Goal: Task Accomplishment & Management: Manage account settings

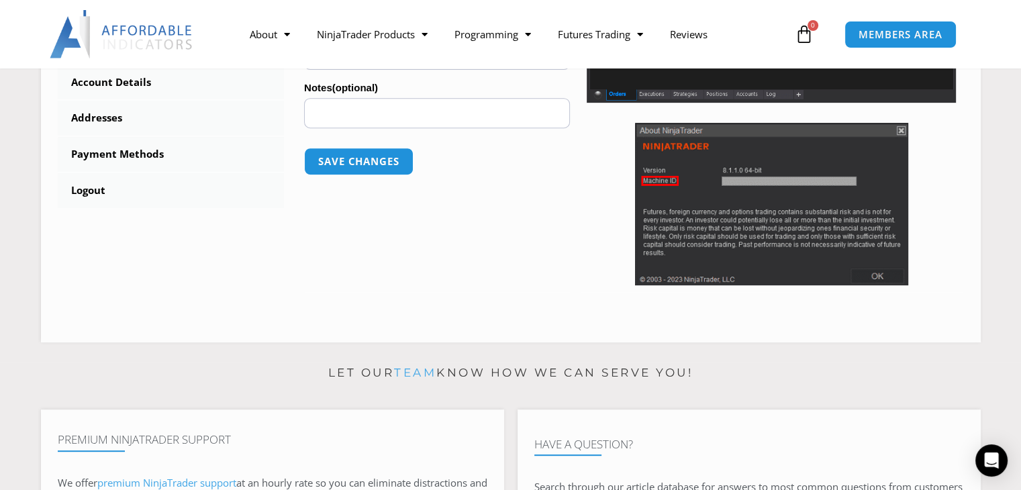
scroll to position [567, 0]
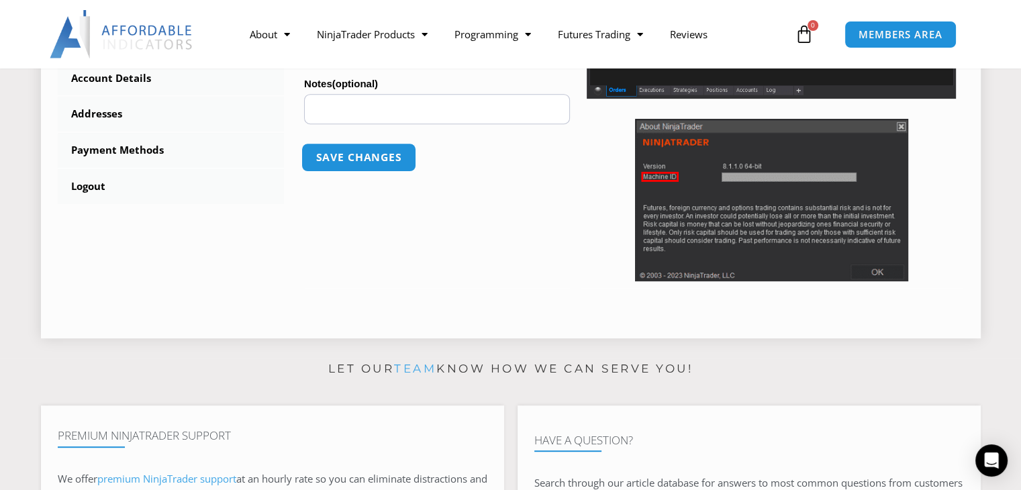
click at [390, 160] on button "Save changes" at bounding box center [358, 157] width 115 height 29
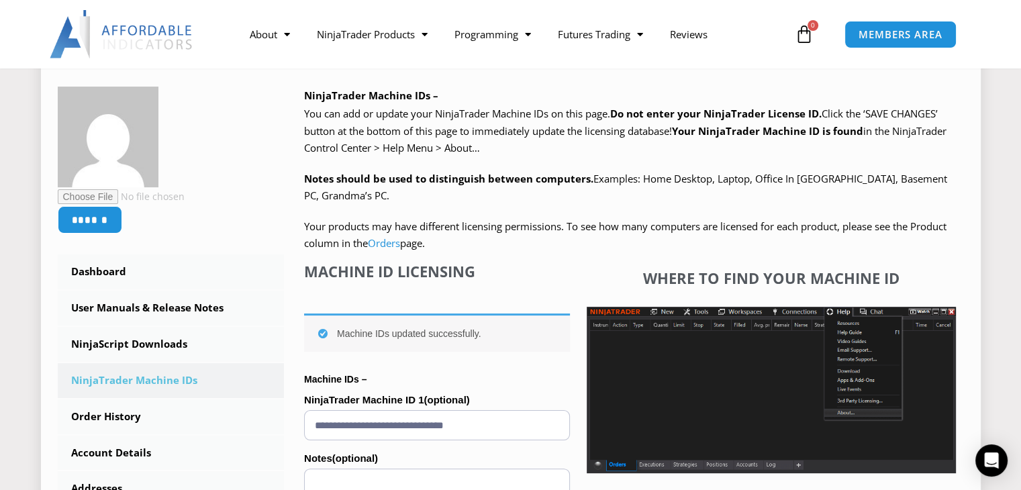
scroll to position [188, 0]
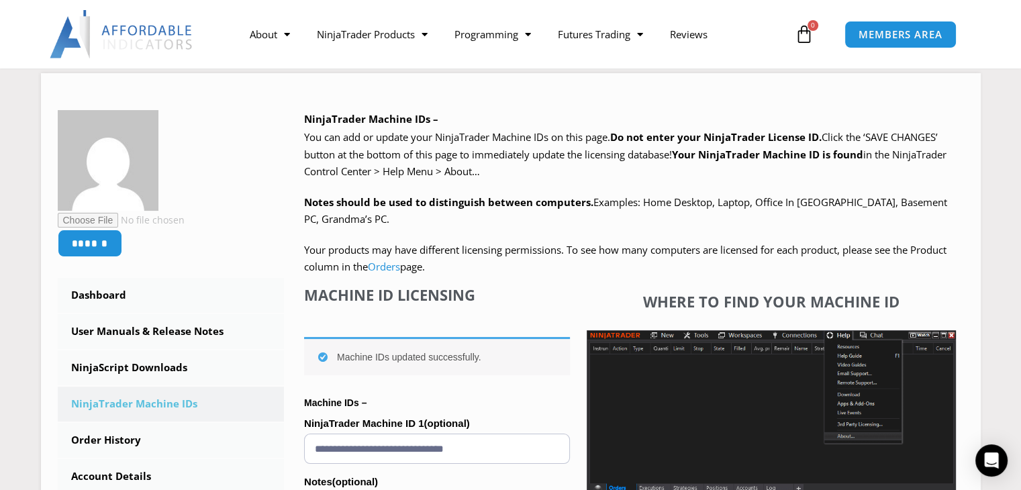
scroll to position [171, 0]
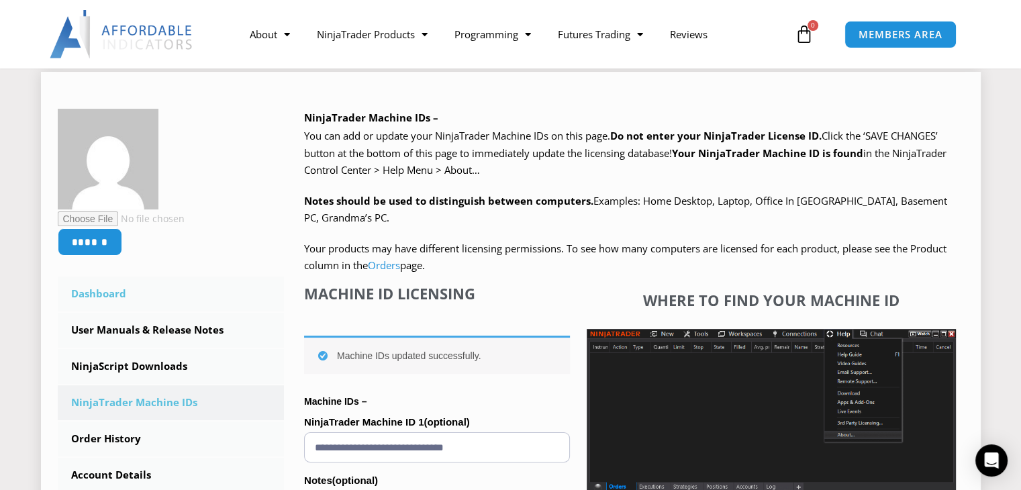
click at [111, 294] on link "Dashboard" at bounding box center [171, 294] width 227 height 35
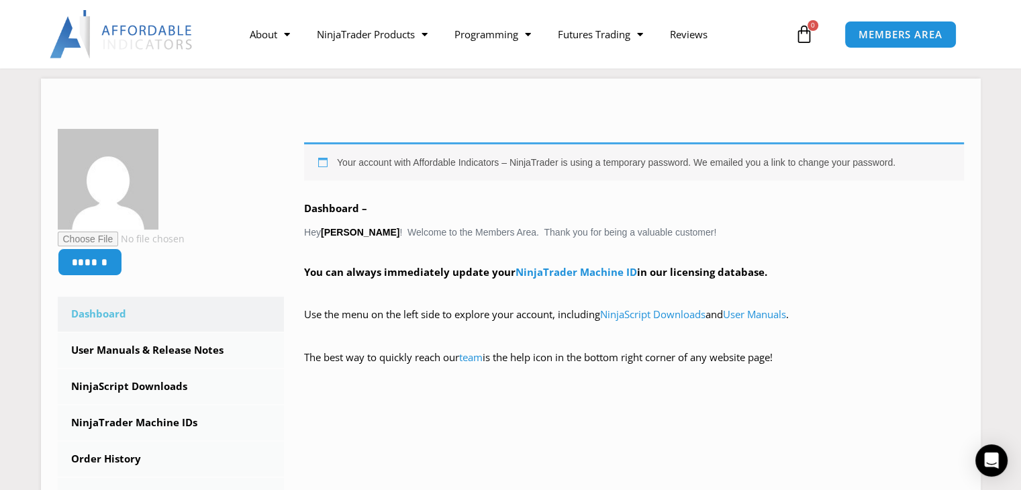
scroll to position [164, 0]
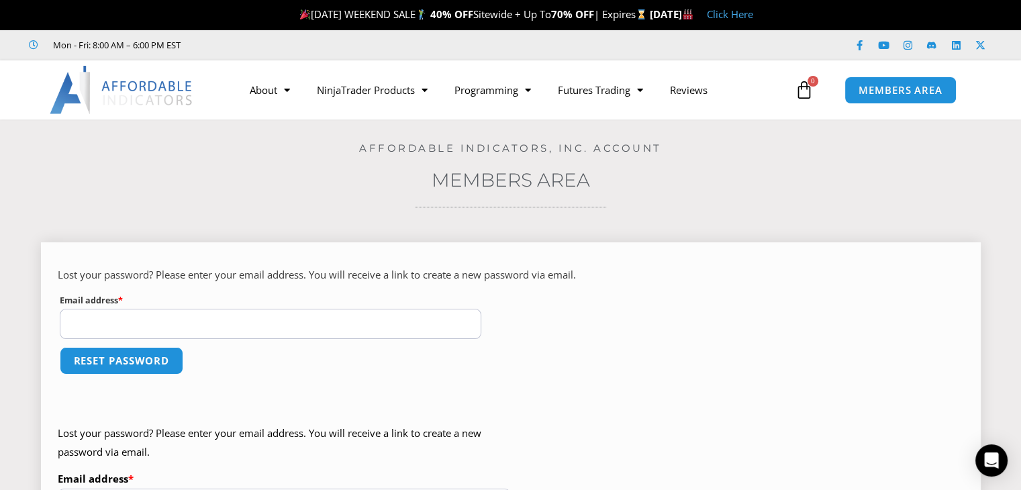
click at [411, 317] on input "Email address * Required" at bounding box center [271, 324] width 422 height 30
type input "**********"
click at [150, 369] on button "Reset password" at bounding box center [121, 360] width 130 height 29
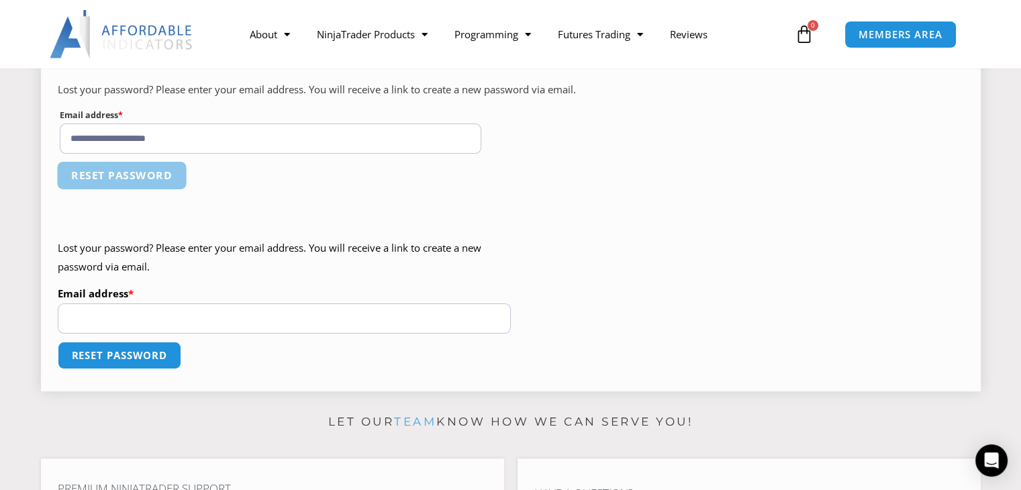
scroll to position [144, 0]
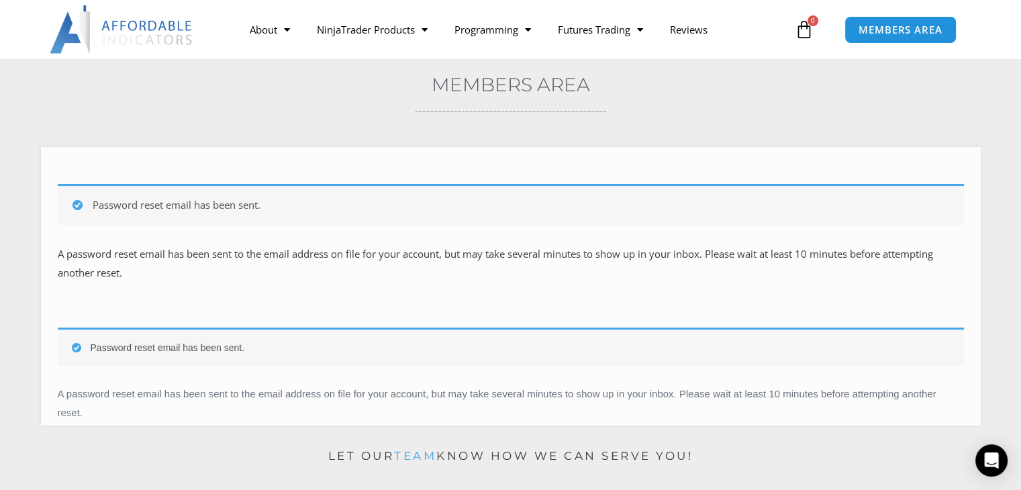
scroll to position [96, 0]
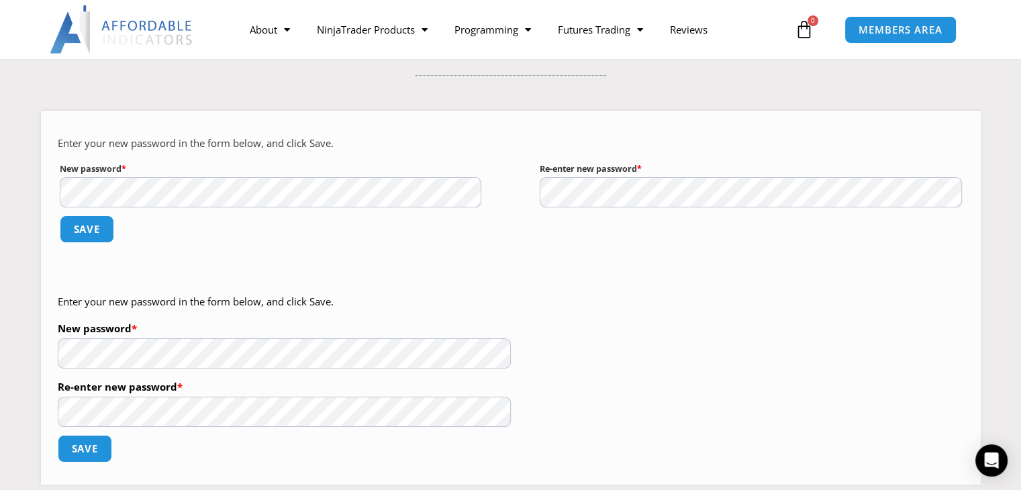
scroll to position [139, 0]
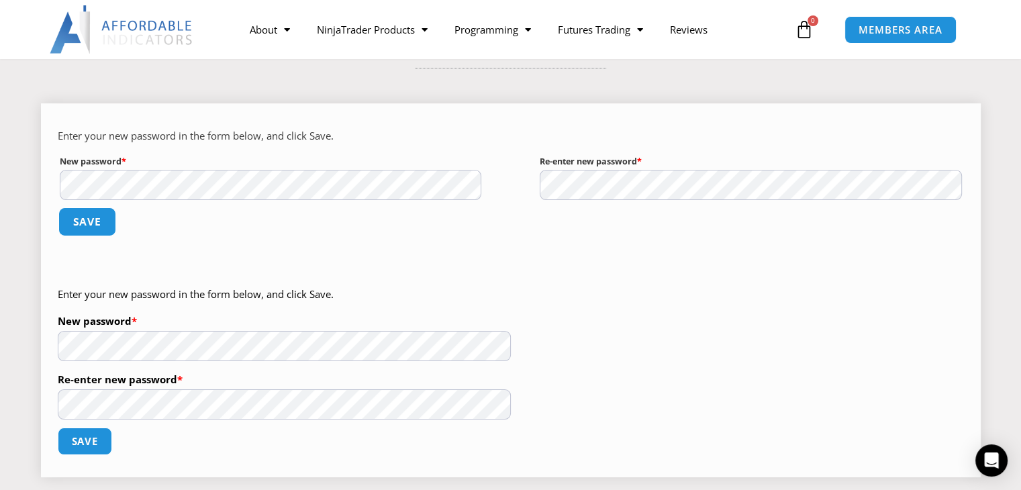
click at [88, 232] on button "Save" at bounding box center [87, 221] width 58 height 29
